Goal: Use online tool/utility

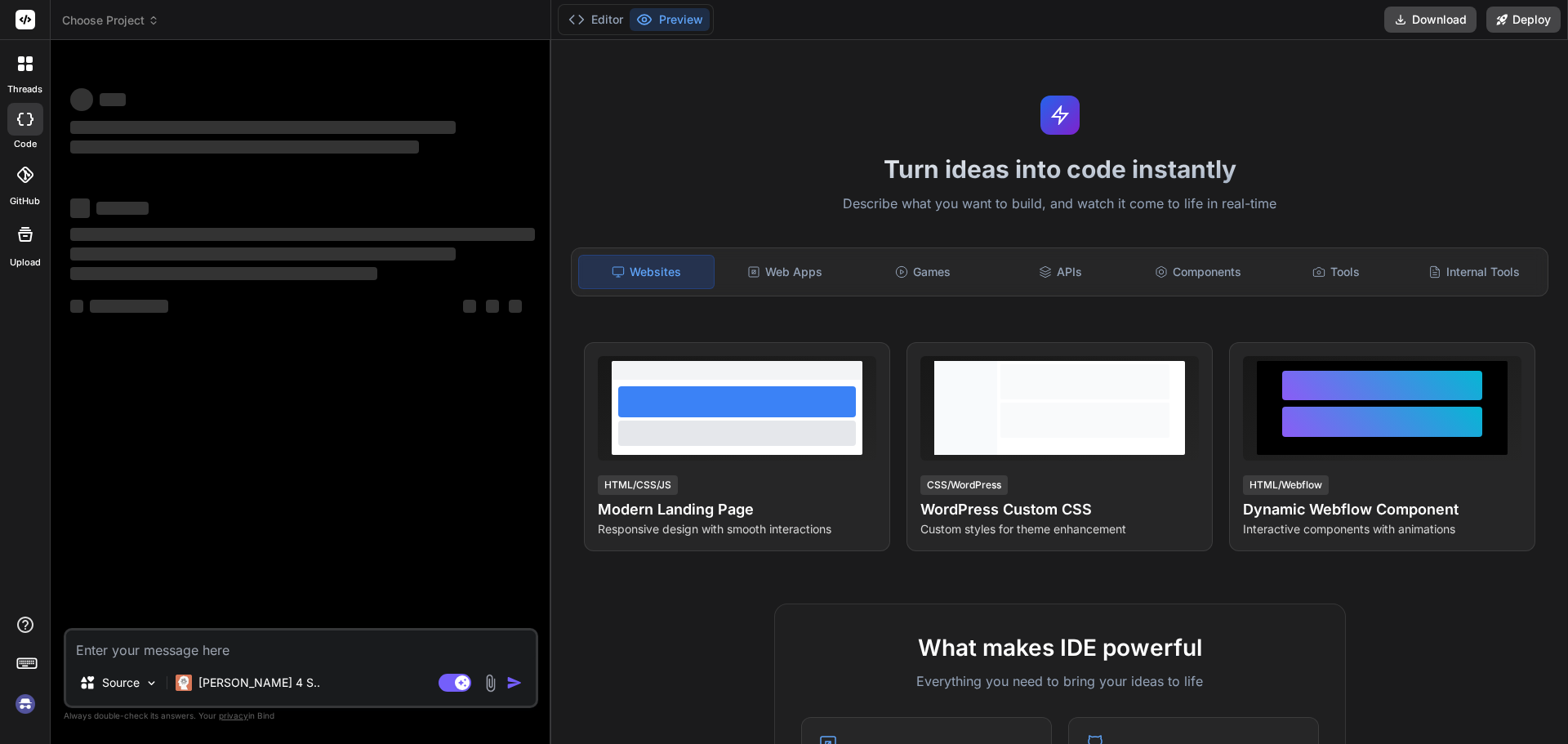
type textarea "x"
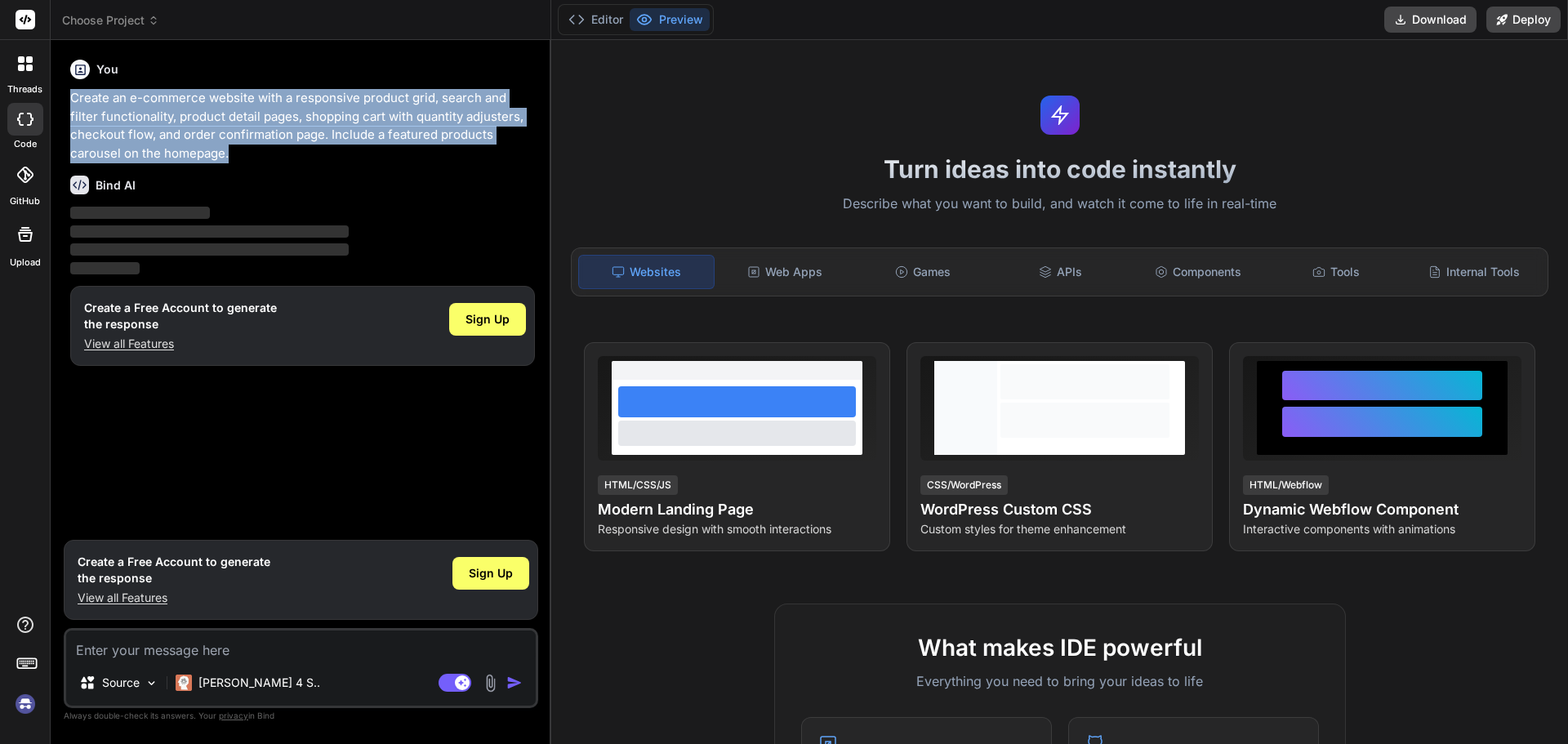
drag, startPoint x: 244, startPoint y: 152, endPoint x: 66, endPoint y: 105, distance: 184.1
click at [66, 105] on div "You Create an e-commerce website with a responsive product grid, search and fil…" at bounding box center [301, 398] width 475 height 690
copy p "Create an e-commerce website with a responsive product grid, search and filter …"
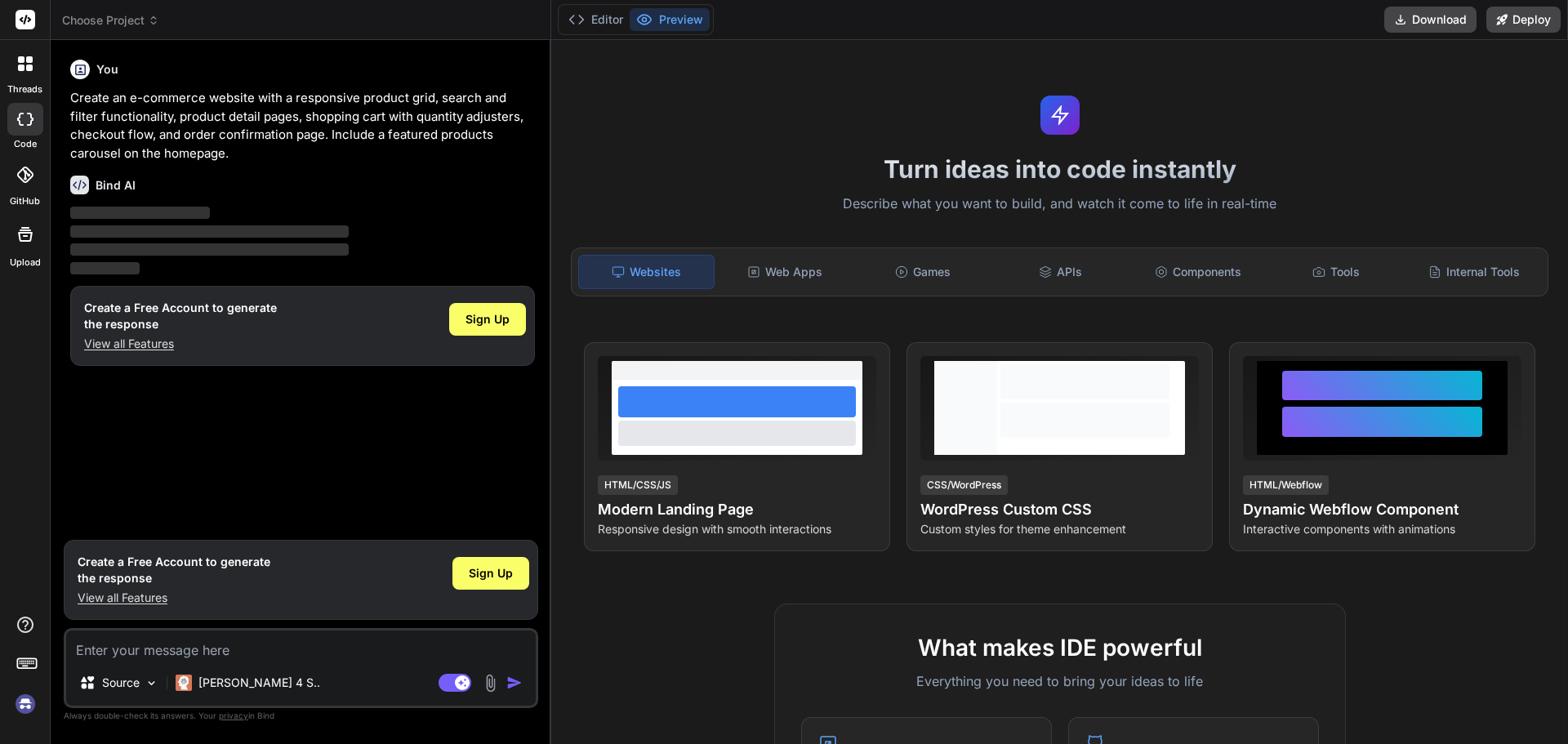
click at [23, 79] on div at bounding box center [24, 63] width 34 height 34
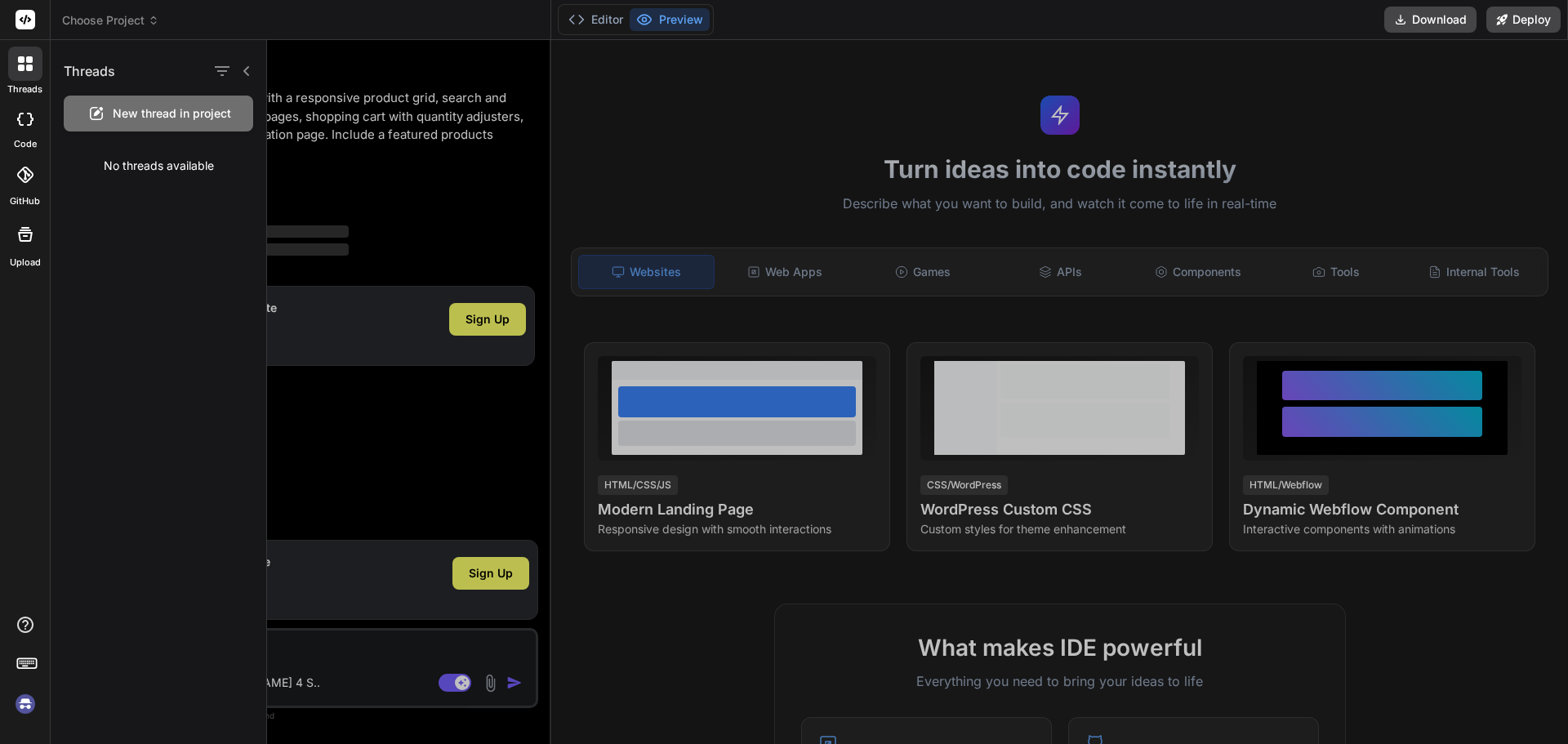
click at [23, 79] on div at bounding box center [24, 63] width 34 height 34
